Goal: Information Seeking & Learning: Learn about a topic

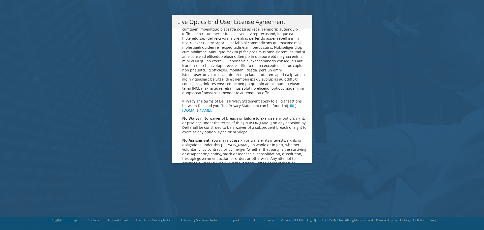
scroll to position [1908, 0]
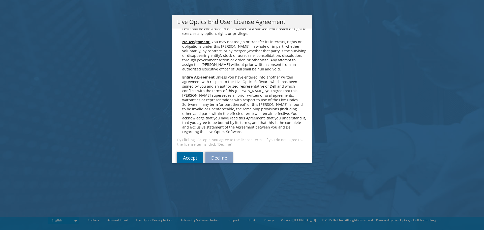
click at [184, 152] on link "Accept" at bounding box center [190, 158] width 26 height 12
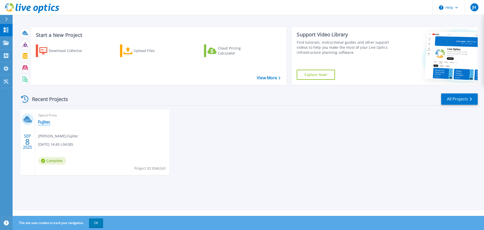
click at [43, 123] on link "Fujitec" at bounding box center [44, 121] width 12 height 5
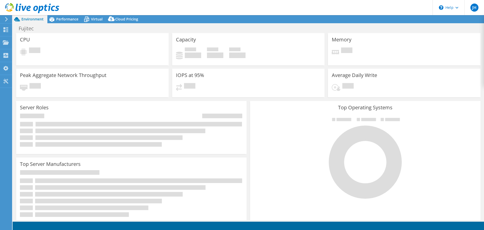
select select "USD"
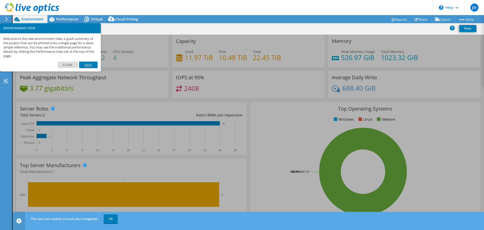
click at [85, 65] on link "Next" at bounding box center [88, 65] width 18 height 7
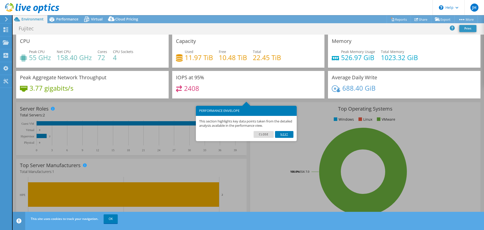
click at [282, 134] on link "Next" at bounding box center [284, 134] width 18 height 7
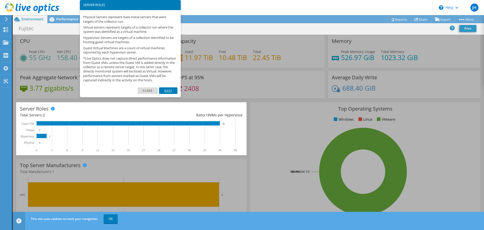
click at [169, 94] on link "Next" at bounding box center [168, 90] width 18 height 7
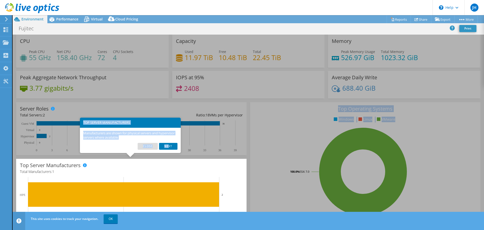
drag, startPoint x: 169, startPoint y: 145, endPoint x: 297, endPoint y: 171, distance: 131.3
click at [297, 171] on body "JH End User Joel Harder jharder@us.fujitec.com Fujitec My Profile Log Out \n He…" at bounding box center [242, 115] width 484 height 230
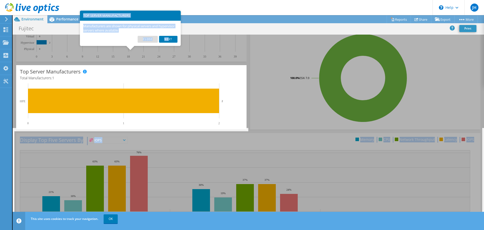
scroll to position [107, 0]
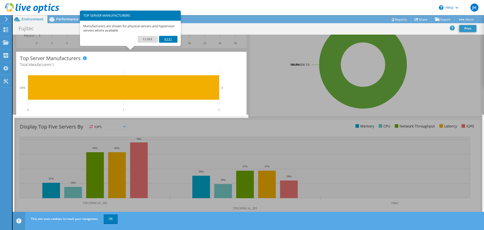
click at [174, 40] on link "Next" at bounding box center [168, 39] width 18 height 7
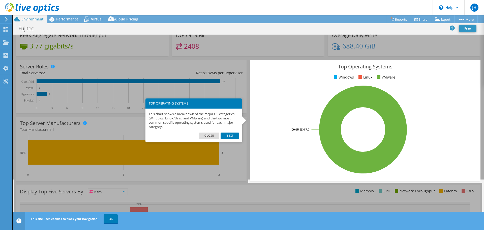
scroll to position [31, 0]
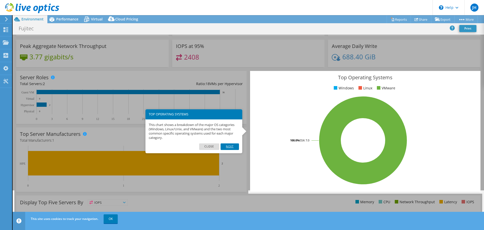
click at [231, 146] on link "Next" at bounding box center [230, 146] width 18 height 7
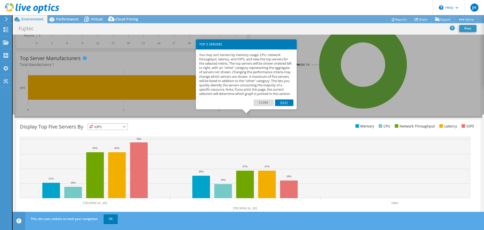
click at [286, 106] on link "Next" at bounding box center [284, 102] width 18 height 7
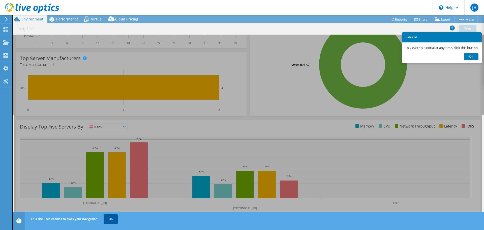
click at [111, 218] on link "OK" at bounding box center [111, 218] width 14 height 9
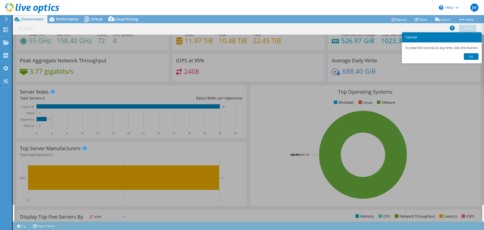
scroll to position [6, 0]
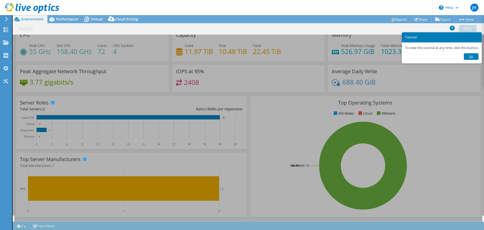
click at [476, 56] on link "Ok" at bounding box center [471, 56] width 15 height 7
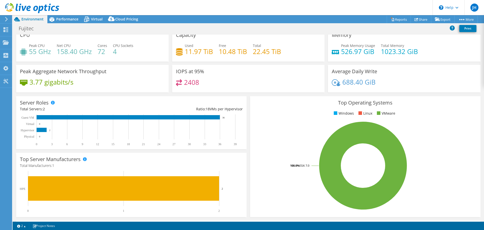
scroll to position [0, 0]
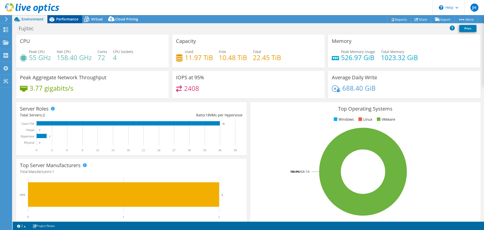
click at [58, 18] on span "Performance" at bounding box center [67, 19] width 22 height 5
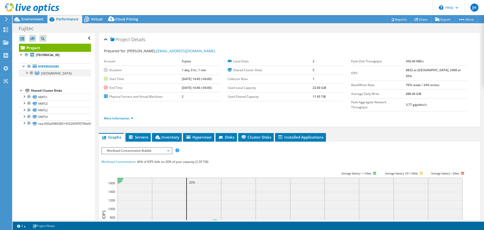
click at [26, 73] on div at bounding box center [26, 72] width 5 height 5
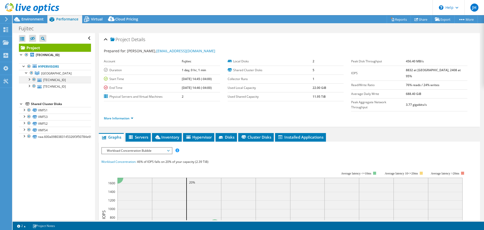
click at [31, 79] on div at bounding box center [28, 78] width 5 height 5
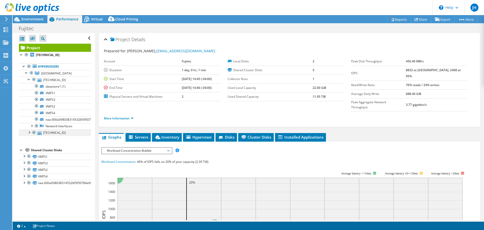
click at [29, 131] on div at bounding box center [28, 131] width 5 height 5
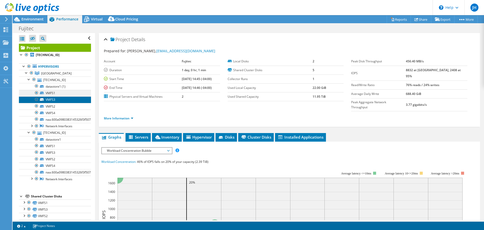
click at [47, 96] on ul "datastore1 (1) VMFS1 VMFS3" at bounding box center [55, 106] width 72 height 46
click at [50, 93] on link "VMFS1" at bounding box center [55, 93] width 72 height 7
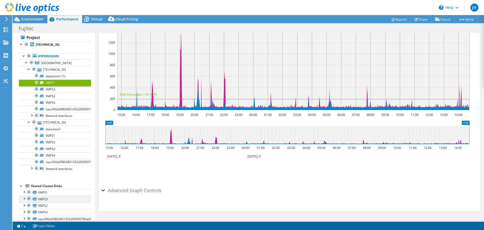
scroll to position [18, 0]
